Goal: Task Accomplishment & Management: Complete application form

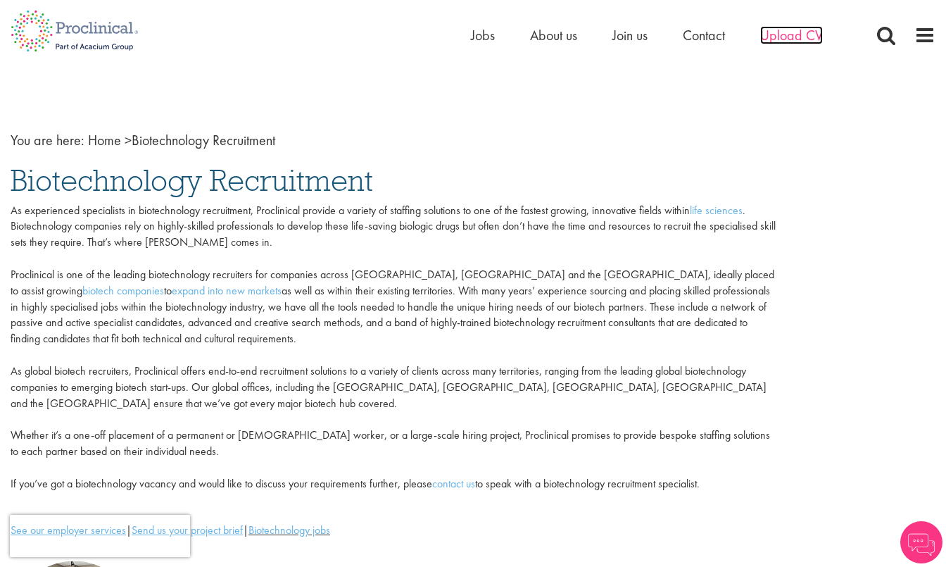
click at [789, 33] on span "Upload CV" at bounding box center [791, 35] width 63 height 18
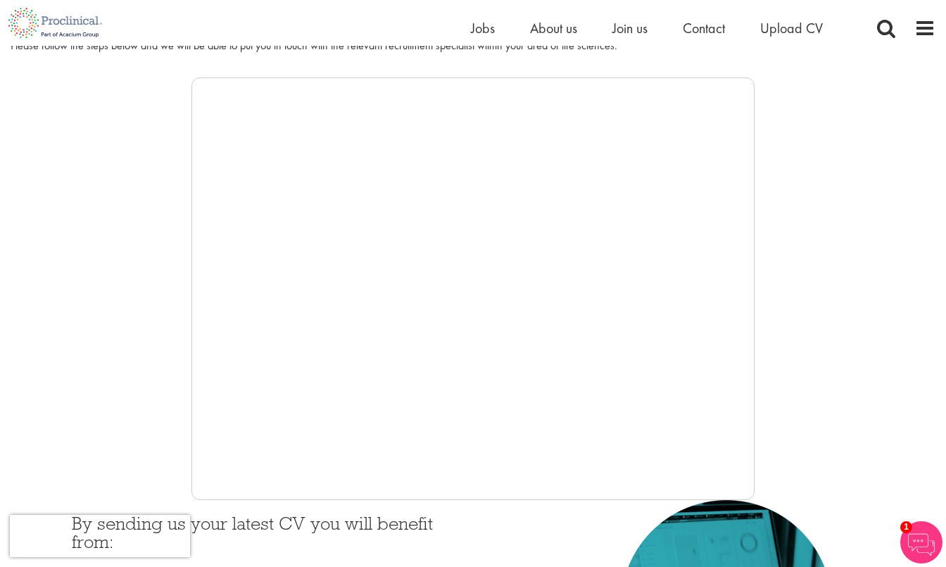
scroll to position [212, 0]
click at [35, 370] on div at bounding box center [473, 288] width 925 height 422
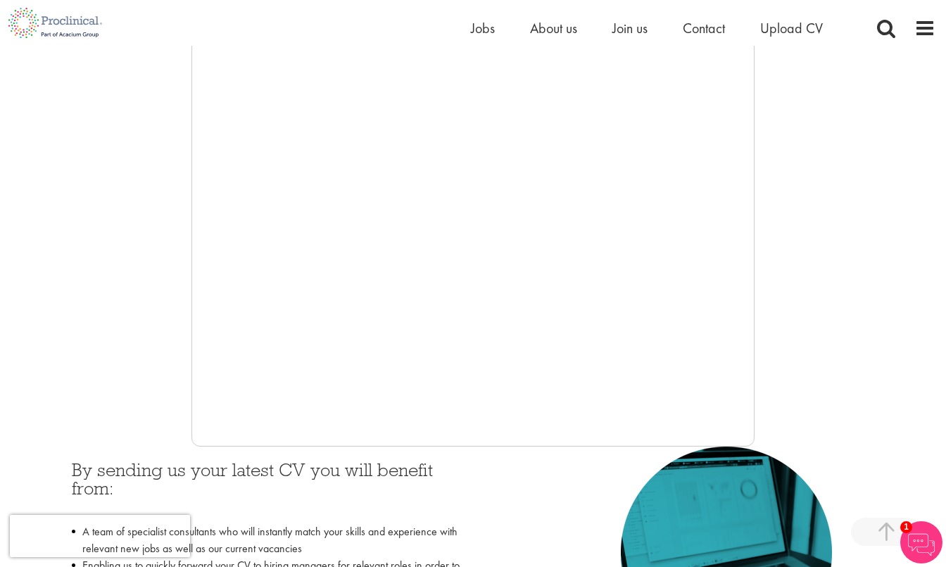
scroll to position [271, 0]
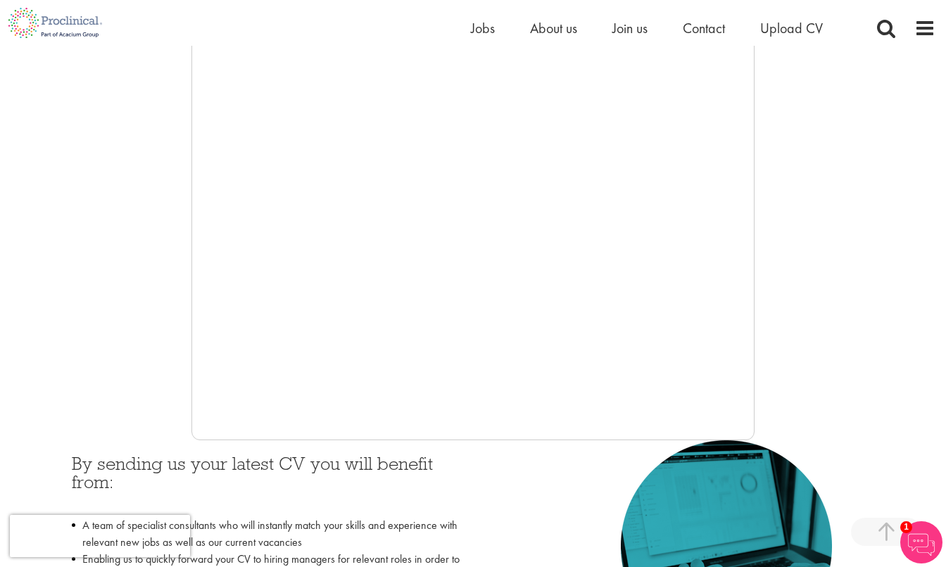
click at [136, 265] on div at bounding box center [473, 229] width 925 height 422
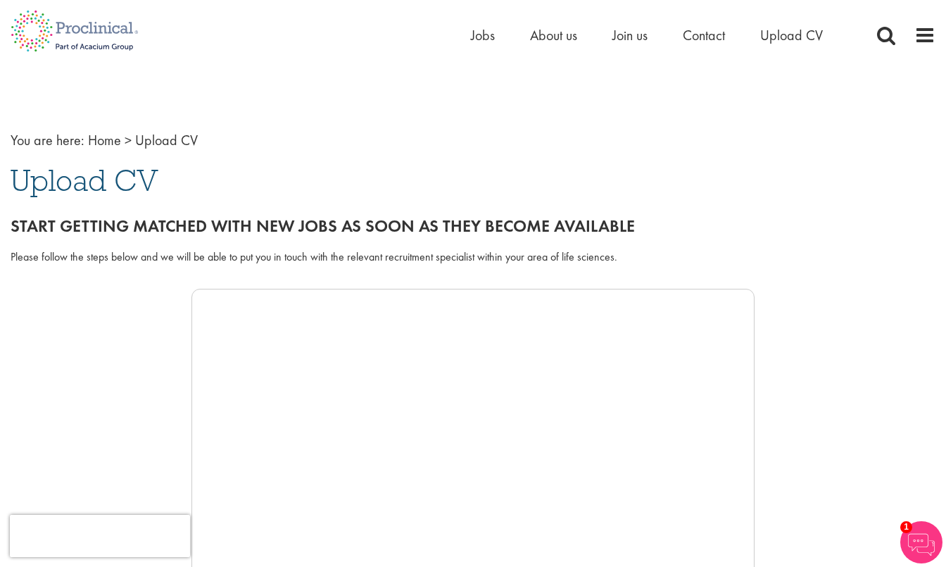
scroll to position [0, 0]
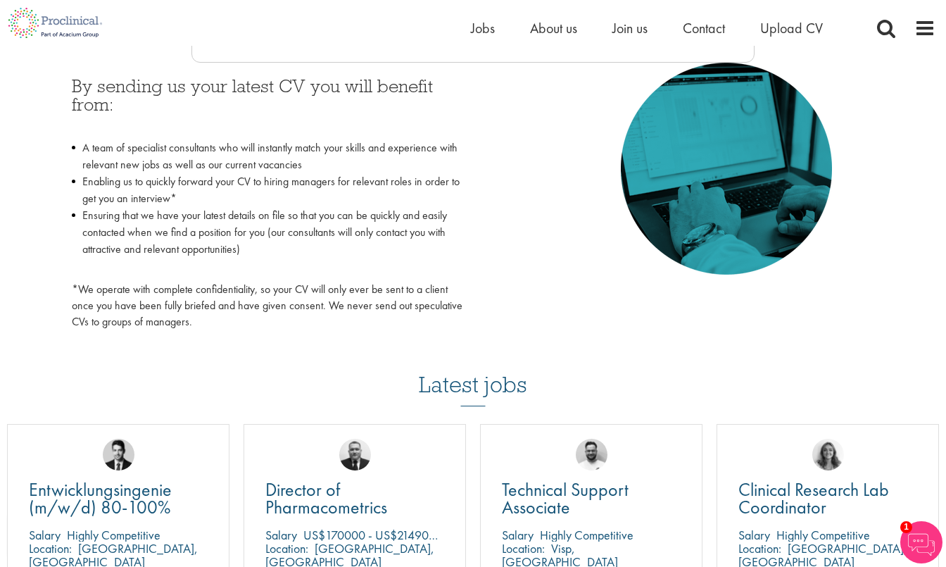
scroll to position [712, 0]
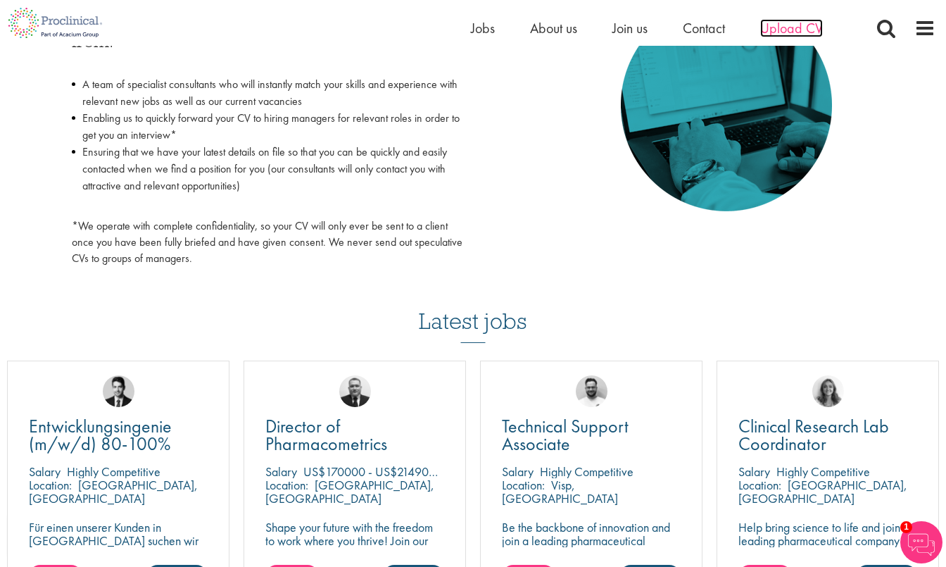
click at [799, 27] on span "Upload CV" at bounding box center [791, 28] width 63 height 18
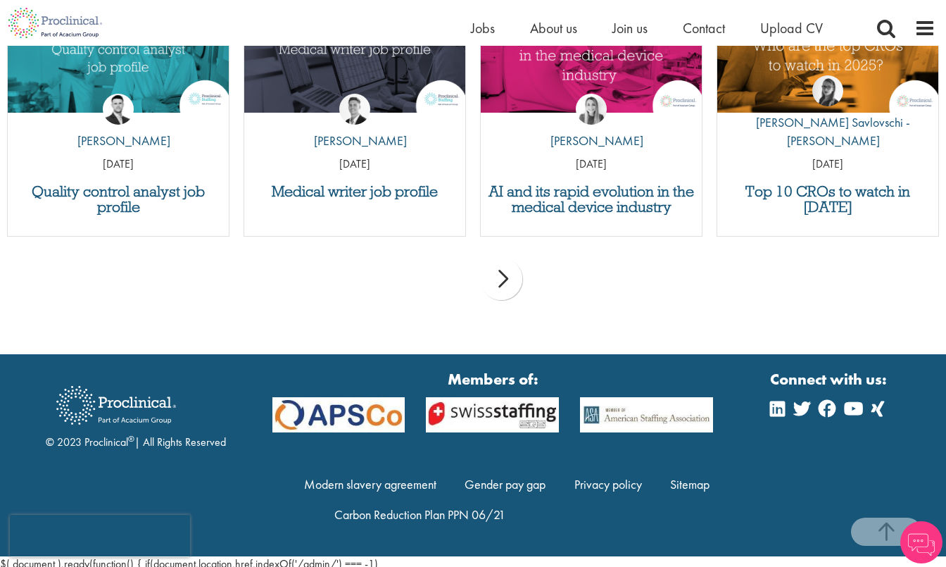
scroll to position [1477, 0]
